Goal: Task Accomplishment & Management: Use online tool/utility

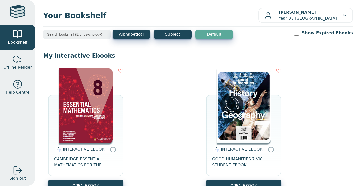
scroll to position [43, 0]
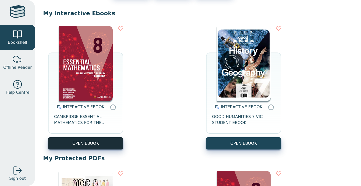
click at [102, 139] on button "OPEN EBOOK" at bounding box center [85, 143] width 75 height 12
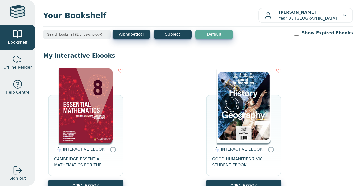
scroll to position [79, 0]
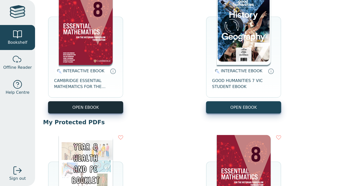
click at [112, 108] on button "OPEN EBOOK" at bounding box center [85, 107] width 75 height 12
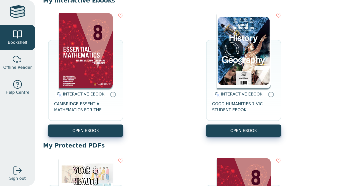
scroll to position [77, 0]
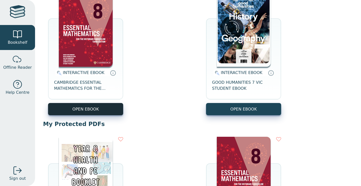
click at [84, 112] on button "OPEN EBOOK" at bounding box center [85, 109] width 75 height 12
